Goal: Find specific page/section: Find specific page/section

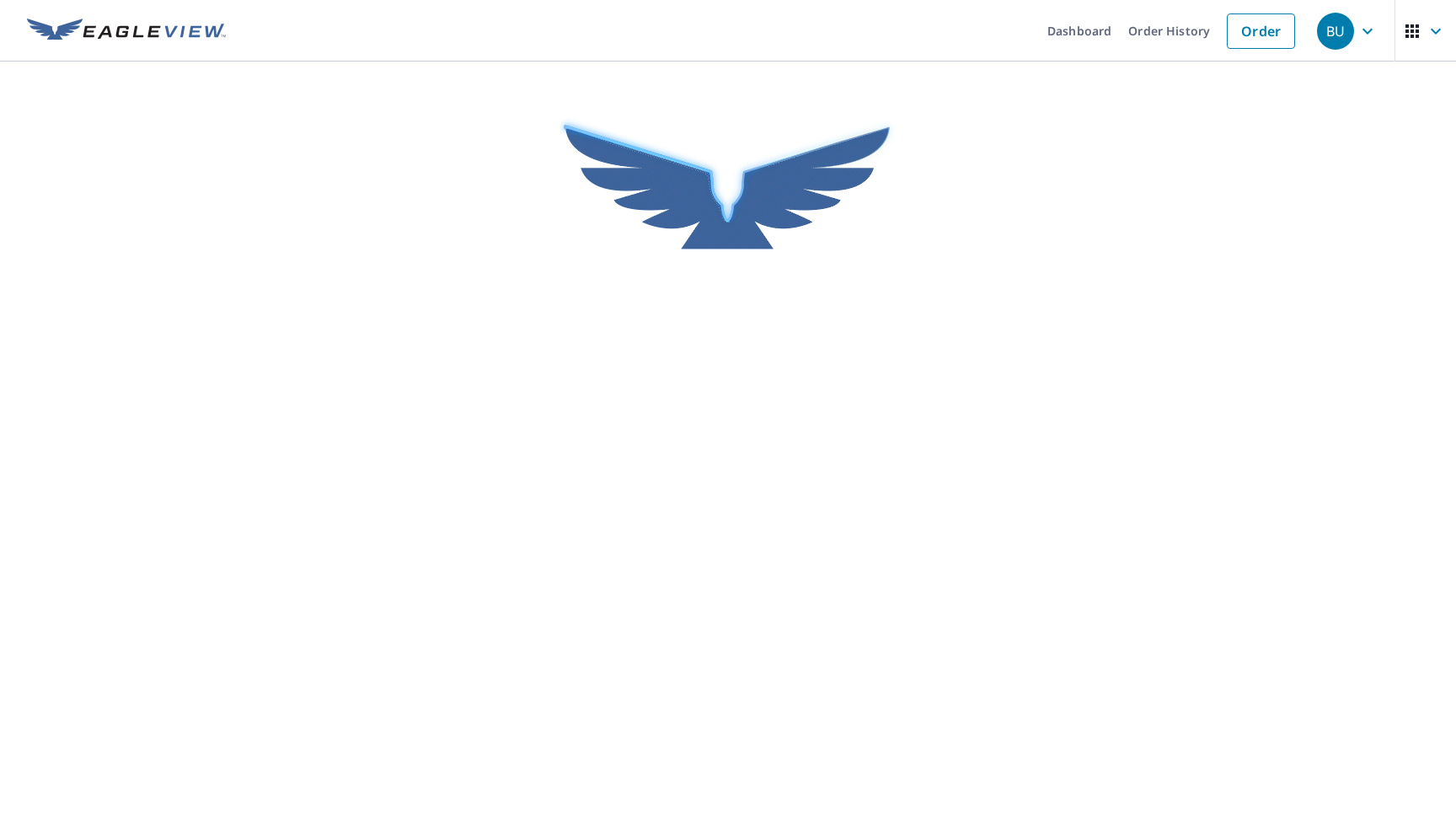
click at [23, 205] on div "Dashboard Order History Order BU" at bounding box center [728, 418] width 1456 height 836
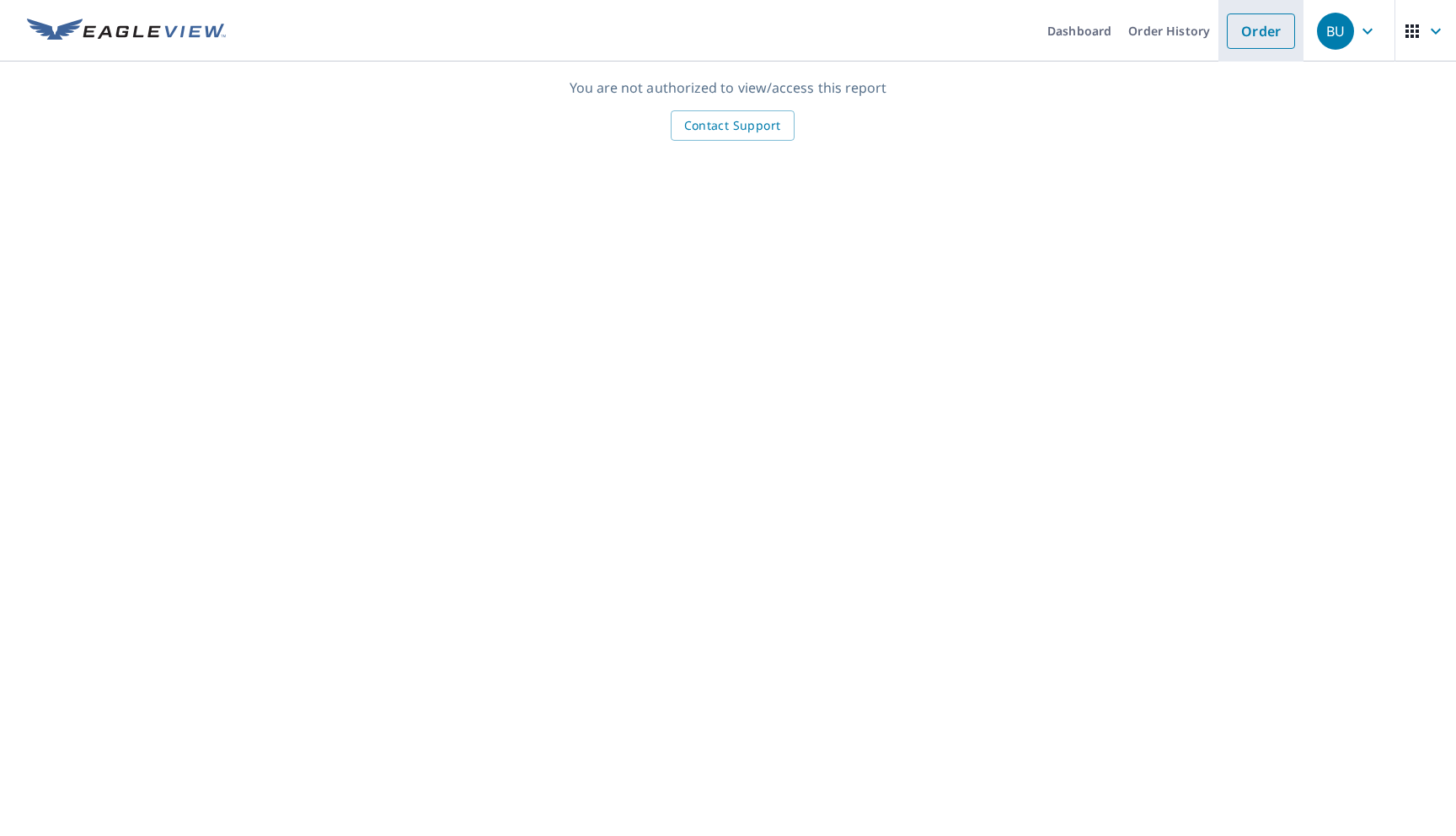
click at [1244, 27] on link "Order" at bounding box center [1261, 31] width 68 height 35
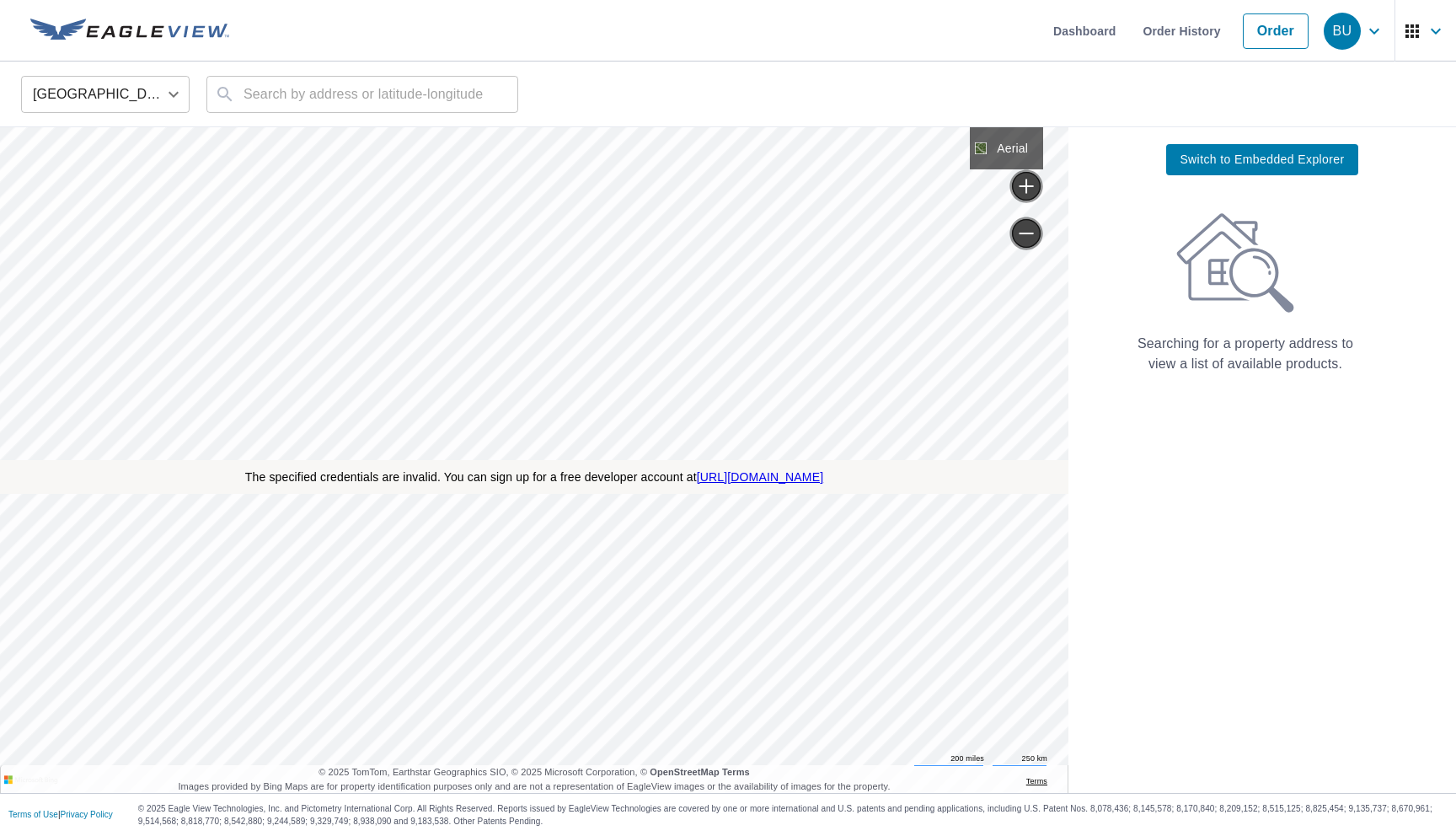
click at [1246, 154] on span "Switch to Embedded Explorer" at bounding box center [1263, 160] width 165 height 21
